Goal: Find specific page/section: Find specific page/section

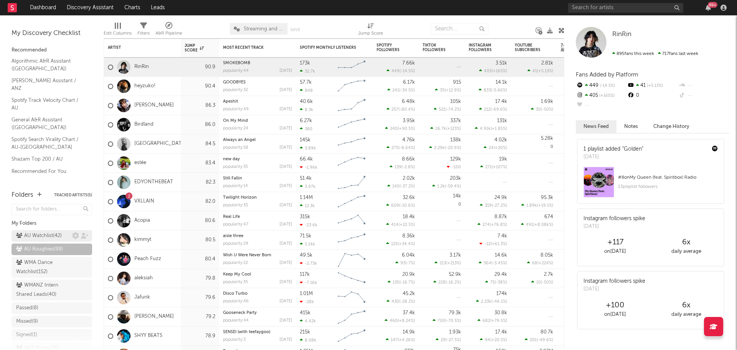
click at [40, 240] on div "AU Watchlist ( 42 )" at bounding box center [39, 235] width 46 height 9
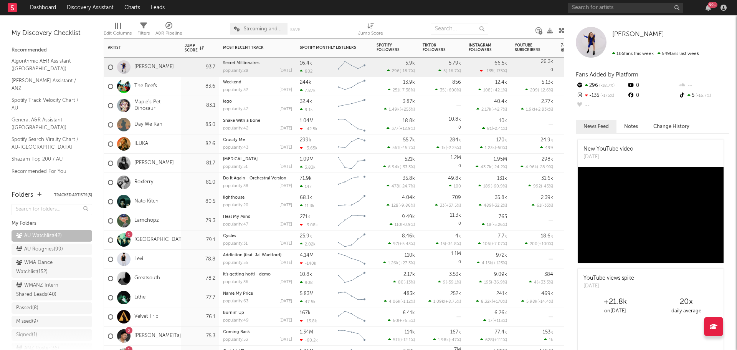
click at [171, 64] on div "[PERSON_NAME]" at bounding box center [142, 67] width 77 height 19
click at [171, 83] on div "The Beefs" at bounding box center [142, 86] width 77 height 19
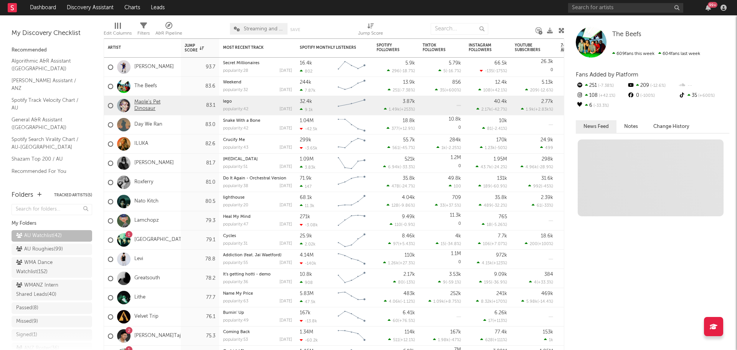
click at [175, 107] on link "Maple's Pet Dinosaur" at bounding box center [155, 105] width 43 height 13
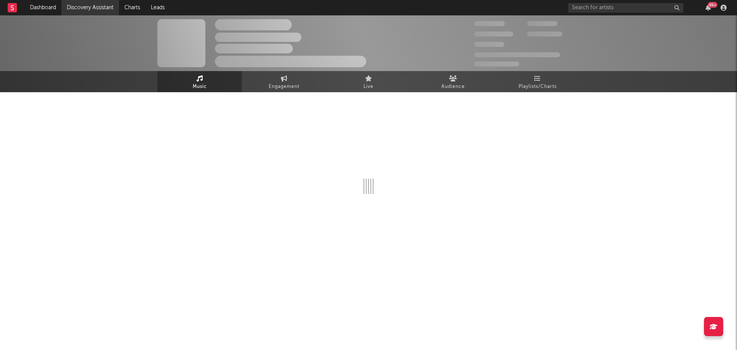
click at [71, 3] on link "Discovery Assistant" at bounding box center [90, 7] width 58 height 15
